Goal: Transaction & Acquisition: Purchase product/service

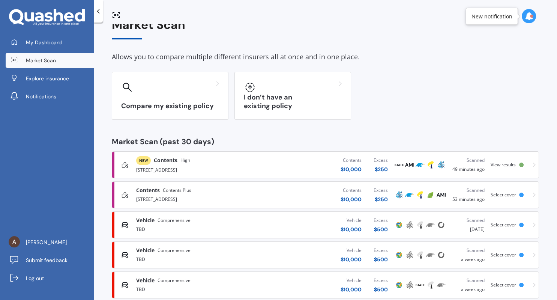
scroll to position [30, 0]
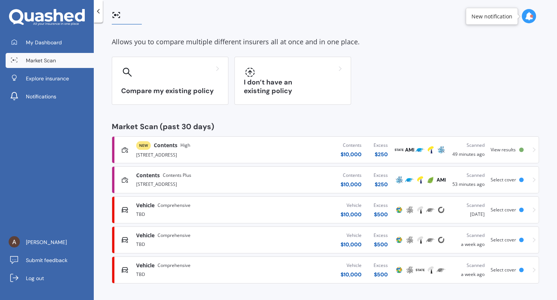
click at [517, 211] on div "Select cover" at bounding box center [505, 209] width 29 height 5
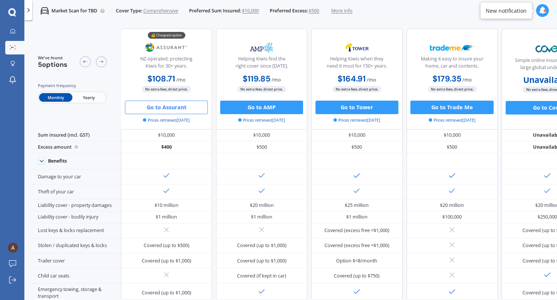
click at [183, 109] on button "Go to Assurant" at bounding box center [166, 108] width 83 height 14
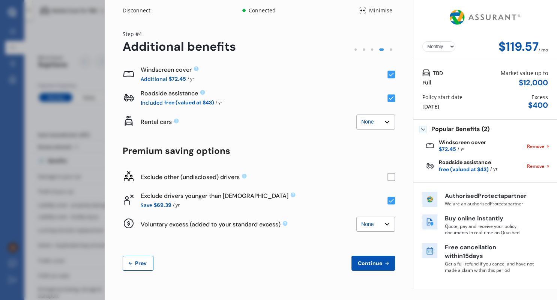
click at [149, 263] on button "Prev" at bounding box center [138, 263] width 31 height 15
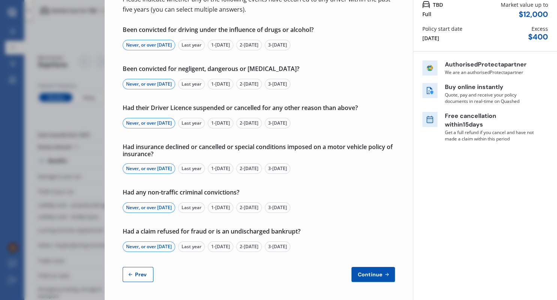
click at [146, 275] on span "Prev" at bounding box center [141, 274] width 15 height 6
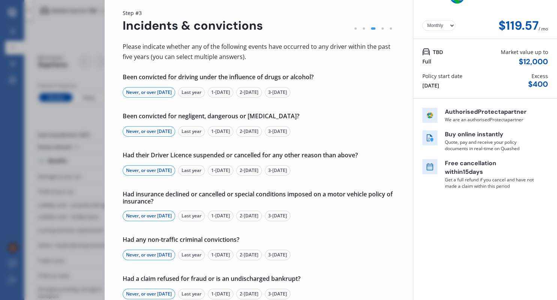
select select "Miss"
select select "05"
select select "07"
select select "1996"
select select "full"
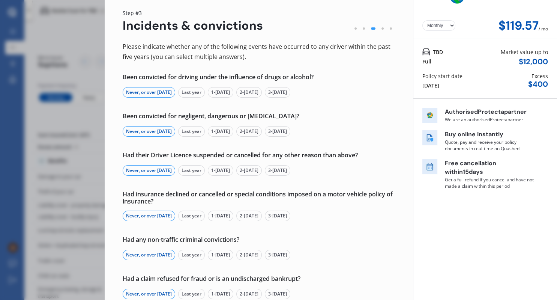
select select "more than 4 years"
select select "[GEOGRAPHIC_DATA]"
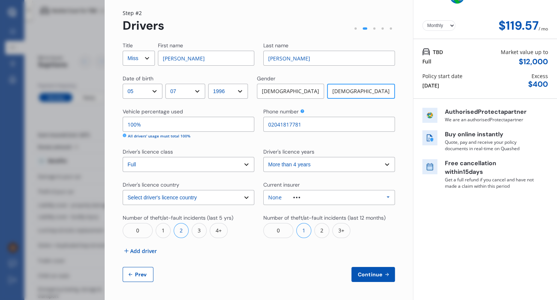
click at [141, 275] on span "Prev" at bounding box center [141, 274] width 15 height 6
select select "full"
select select "0"
select select "On own property"
select select "Taranaki"
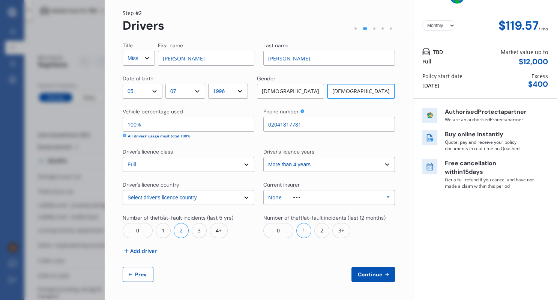
select select "20000"
select select "NISSAN"
select select "NOTE"
select select "E-POWER"
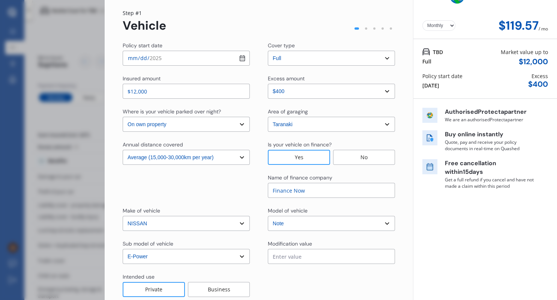
click at [136, 92] on input "$12,000" at bounding box center [186, 91] width 127 height 15
type input "$13,000"
click at [172, 200] on div "Policy start date [DATE] Cover type Select cover type 3rd Party 3rd Party Fire …" at bounding box center [259, 183] width 272 height 282
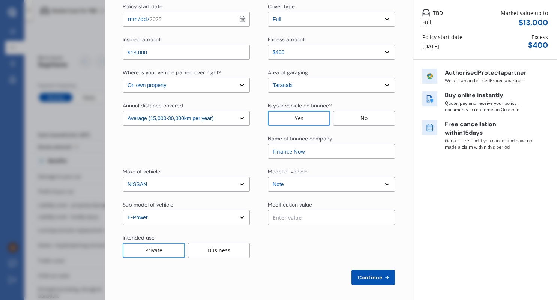
scroll to position [63, 0]
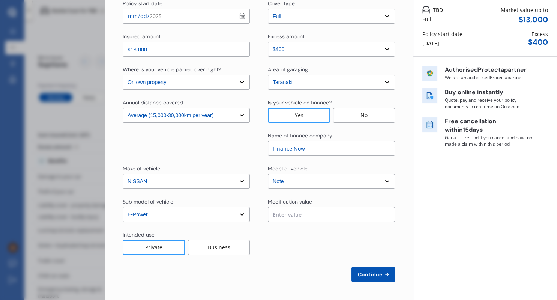
click at [384, 278] on button "Continue" at bounding box center [374, 274] width 44 height 15
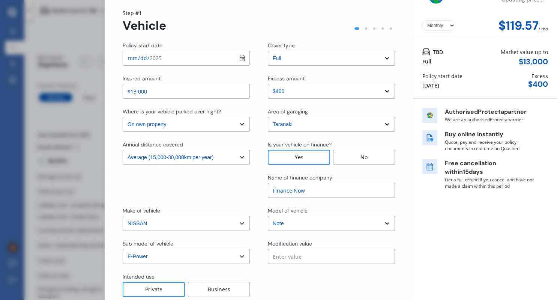
select select "Miss"
select select "05"
select select "07"
select select "1996"
select select "full"
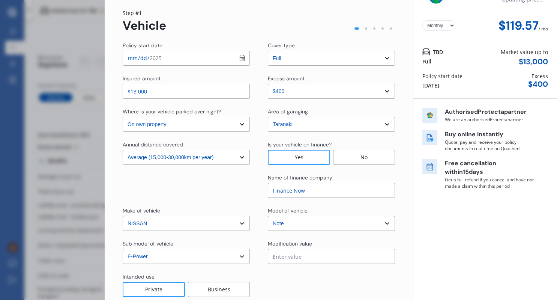
select select "more than 4 years"
select select "[GEOGRAPHIC_DATA]"
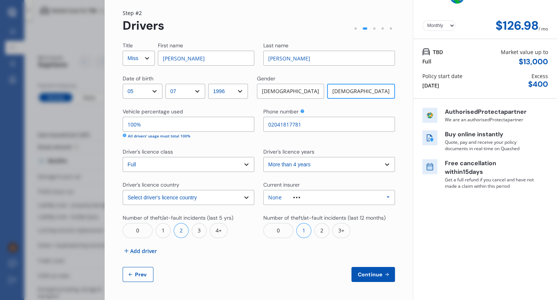
scroll to position [0, 0]
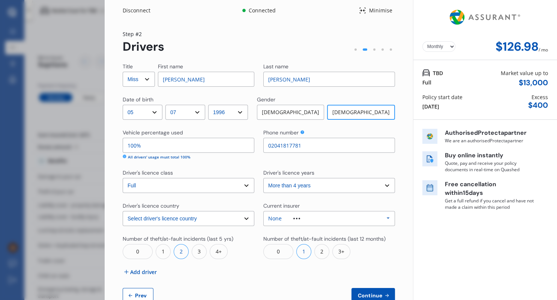
click at [263, 178] on select "Select driver's licence years Less than 1 year 1-2 years 2-4 years More than 4 …" at bounding box center [329, 185] width 132 height 15
click at [340, 184] on select "Select driver's licence years Less than 1 year 1-2 years 2-4 years More than 4 …" at bounding box center [329, 185] width 132 height 15
click at [357, 222] on div "None Allianz AAI AMI IAG - NZI/State Lumley Vero Unknown Other Insurer None Pro…" at bounding box center [329, 218] width 132 height 15
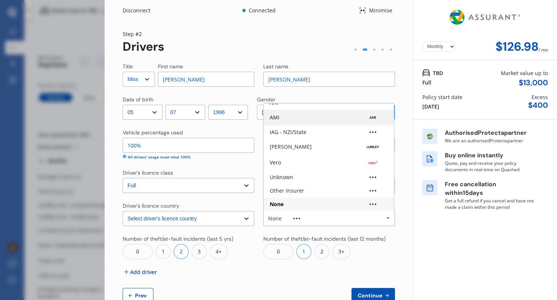
click at [308, 119] on div "AMI" at bounding box center [329, 118] width 118 height 8
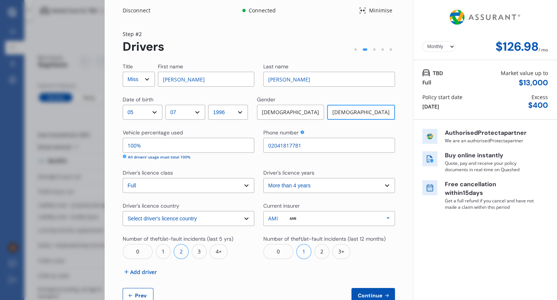
click at [371, 289] on button "Continue" at bounding box center [374, 295] width 44 height 15
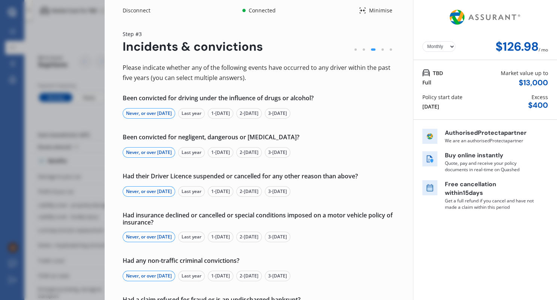
scroll to position [68, 0]
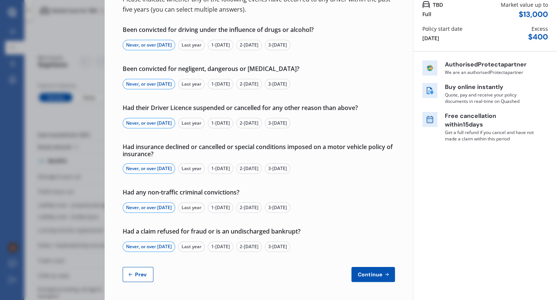
click at [373, 270] on button "Continue" at bounding box center [374, 274] width 44 height 15
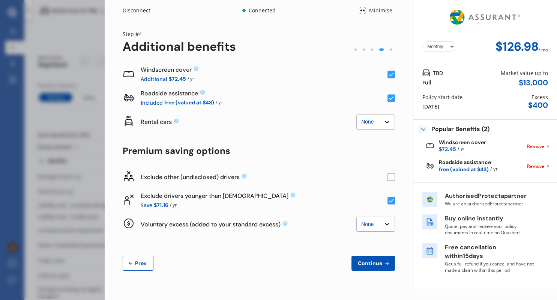
click at [423, 41] on select "Yearly Monthly" at bounding box center [439, 46] width 33 height 11
select select "Yearly"
click option "Yearly" at bounding box center [0, 0] width 0 height 0
click at [394, 180] on rect at bounding box center [392, 177] width 8 height 8
click at [250, 111] on div "Rental cars None $2,500 $5,000 None $2,500 $5,000" at bounding box center [259, 122] width 272 height 24
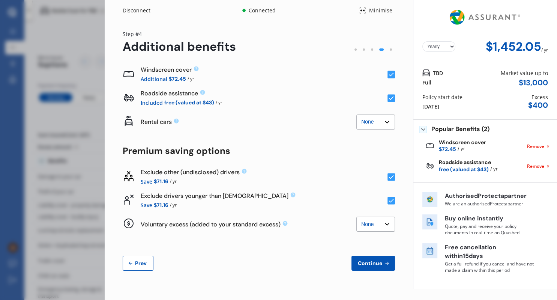
click at [277, 152] on div "Premium saving options" at bounding box center [259, 151] width 272 height 11
click at [393, 176] on rect at bounding box center [392, 177] width 8 height 8
click at [142, 261] on span "Prev" at bounding box center [141, 263] width 15 height 6
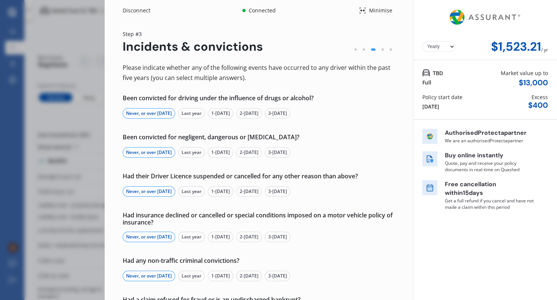
scroll to position [68, 0]
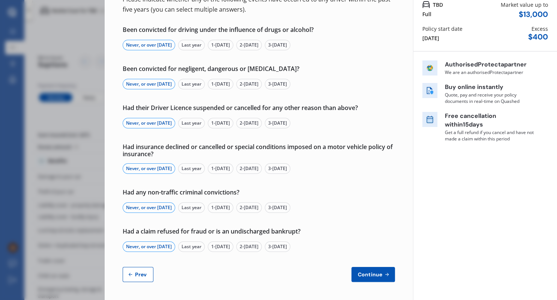
click at [142, 275] on span "Prev" at bounding box center [141, 274] width 15 height 6
select select "Miss"
select select "05"
select select "07"
select select "1996"
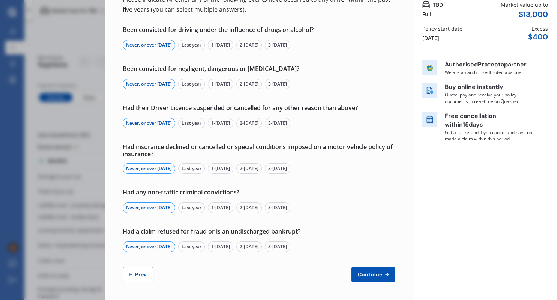
select select "full"
select select "more than 4 years"
select select "[GEOGRAPHIC_DATA]"
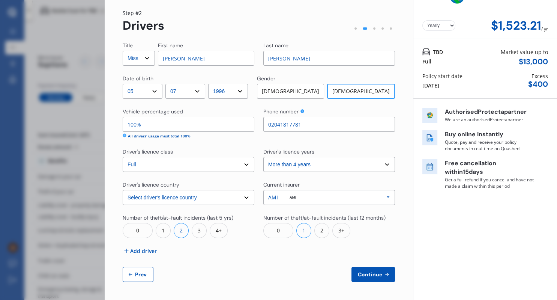
scroll to position [21, 0]
click at [133, 280] on button "Prev" at bounding box center [138, 274] width 31 height 15
select select "full"
select select "0"
select select "On own property"
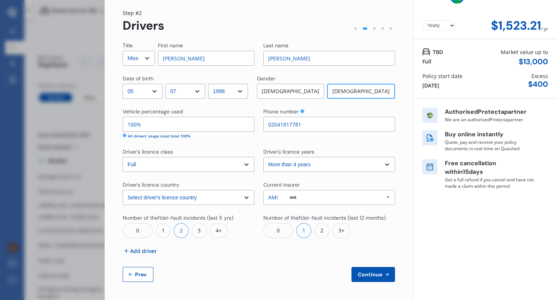
select select "Taranaki"
select select "20000"
select select "NISSAN"
select select "NOTE"
select select "E-POWER"
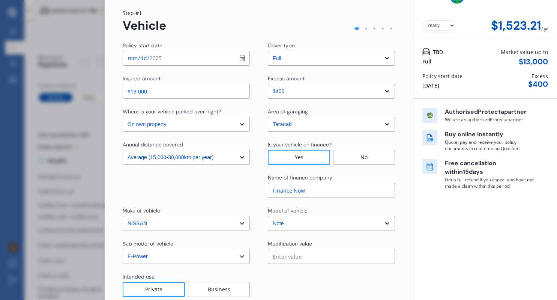
click at [136, 90] on input "$13,000" at bounding box center [186, 91] width 127 height 15
type input "$12,000"
click at [319, 107] on div "Policy start date [DATE] Cover type Select cover type 3rd Party 3rd Party Fire …" at bounding box center [259, 183] width 272 height 282
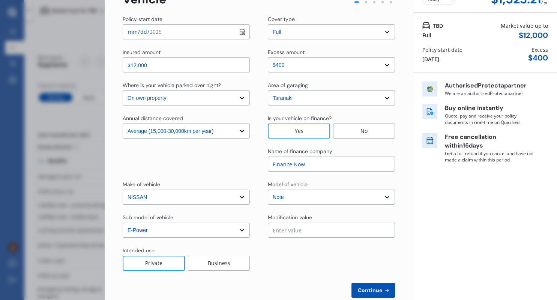
scroll to position [63, 0]
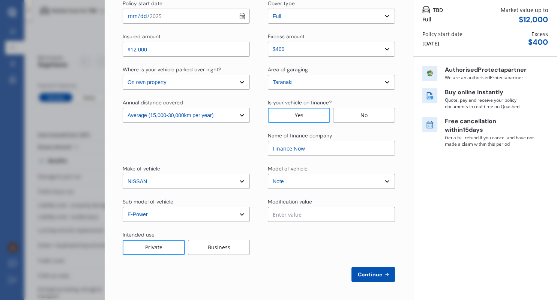
click at [385, 271] on icon at bounding box center [387, 274] width 6 height 6
select select "Miss"
select select "05"
select select "07"
select select "1996"
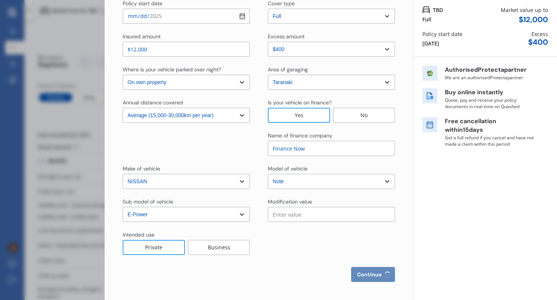
select select "full"
select select "more than 4 years"
select select "[GEOGRAPHIC_DATA]"
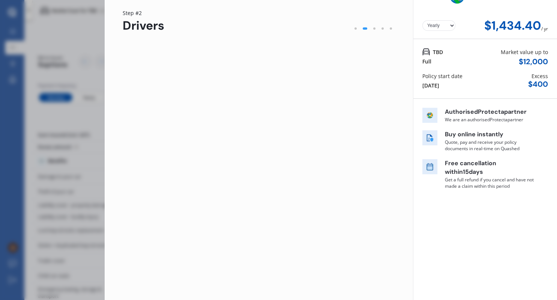
scroll to position [0, 0]
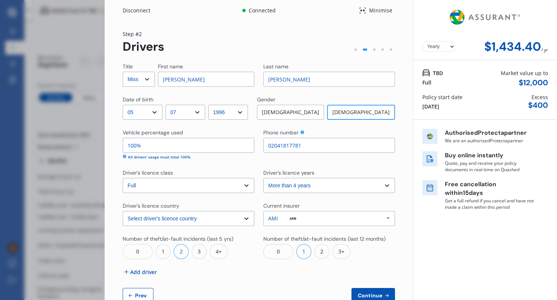
click at [363, 221] on div "AMI Allianz AAI AMI IAG - NZI/State [PERSON_NAME] Vero Unknown Other Insurer No…" at bounding box center [329, 218] width 132 height 15
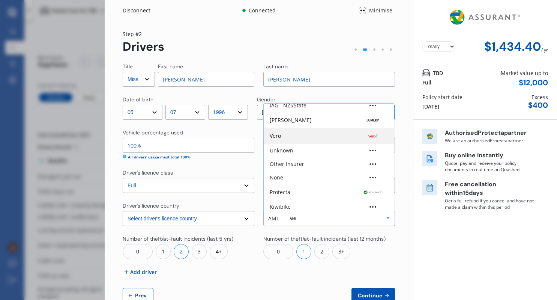
scroll to position [50, 0]
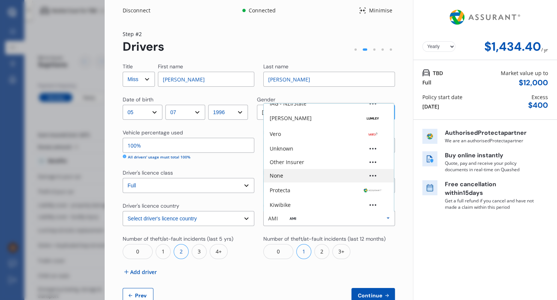
click at [309, 175] on div "None" at bounding box center [329, 175] width 118 height 5
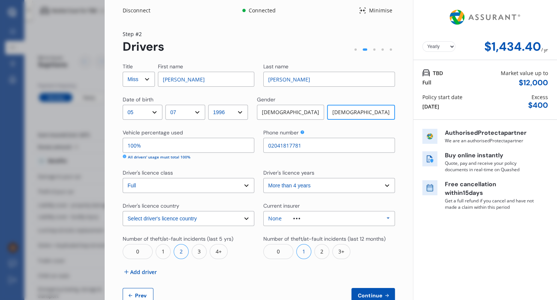
click at [301, 291] on div "Continue Prev" at bounding box center [259, 295] width 272 height 15
click at [379, 292] on button "Continue" at bounding box center [374, 295] width 44 height 15
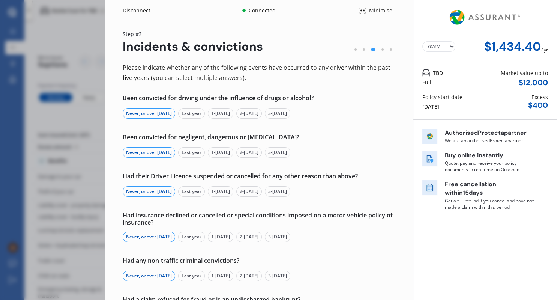
scroll to position [68, 0]
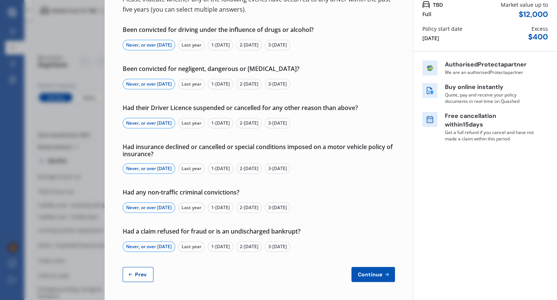
click at [377, 277] on span "Continue" at bounding box center [369, 274] width 27 height 6
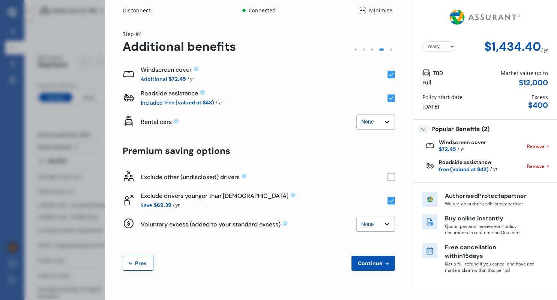
click at [377, 260] on span "Continue" at bounding box center [369, 263] width 27 height 6
